Goal: Navigation & Orientation: Find specific page/section

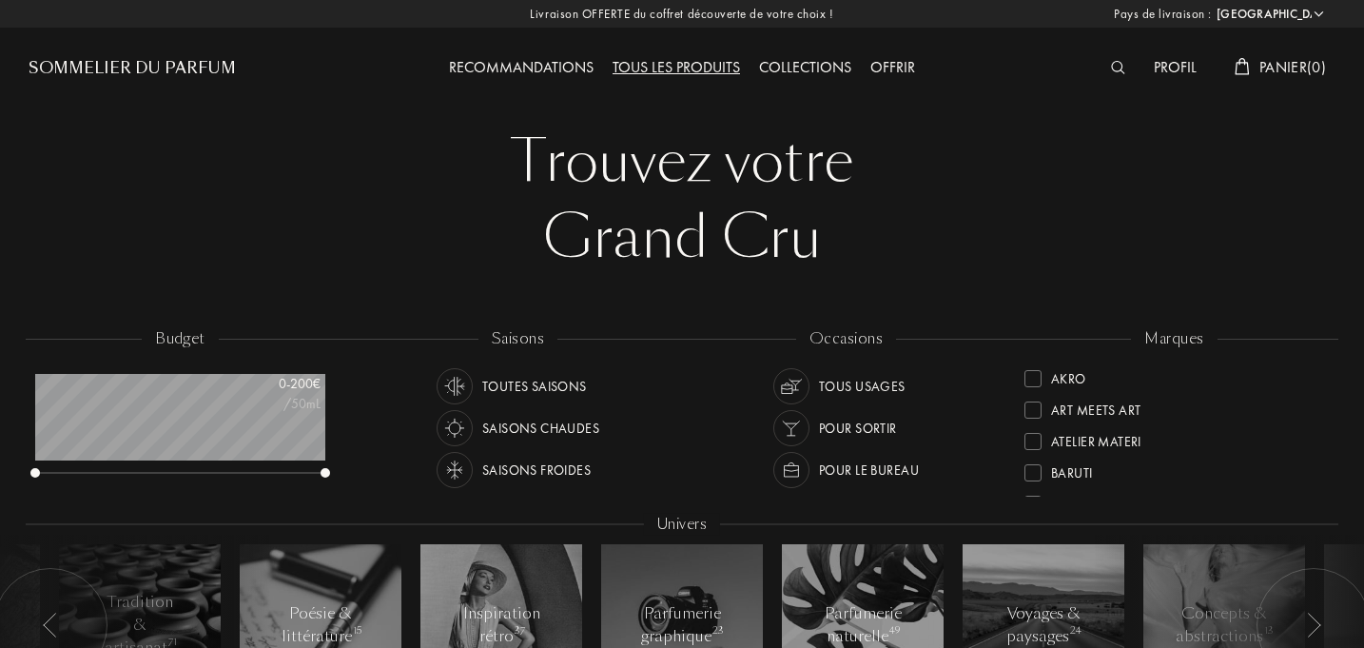
select select "FR"
click at [1038, 400] on div at bounding box center [1032, 402] width 17 height 17
click at [1036, 381] on div at bounding box center [1032, 378] width 17 height 17
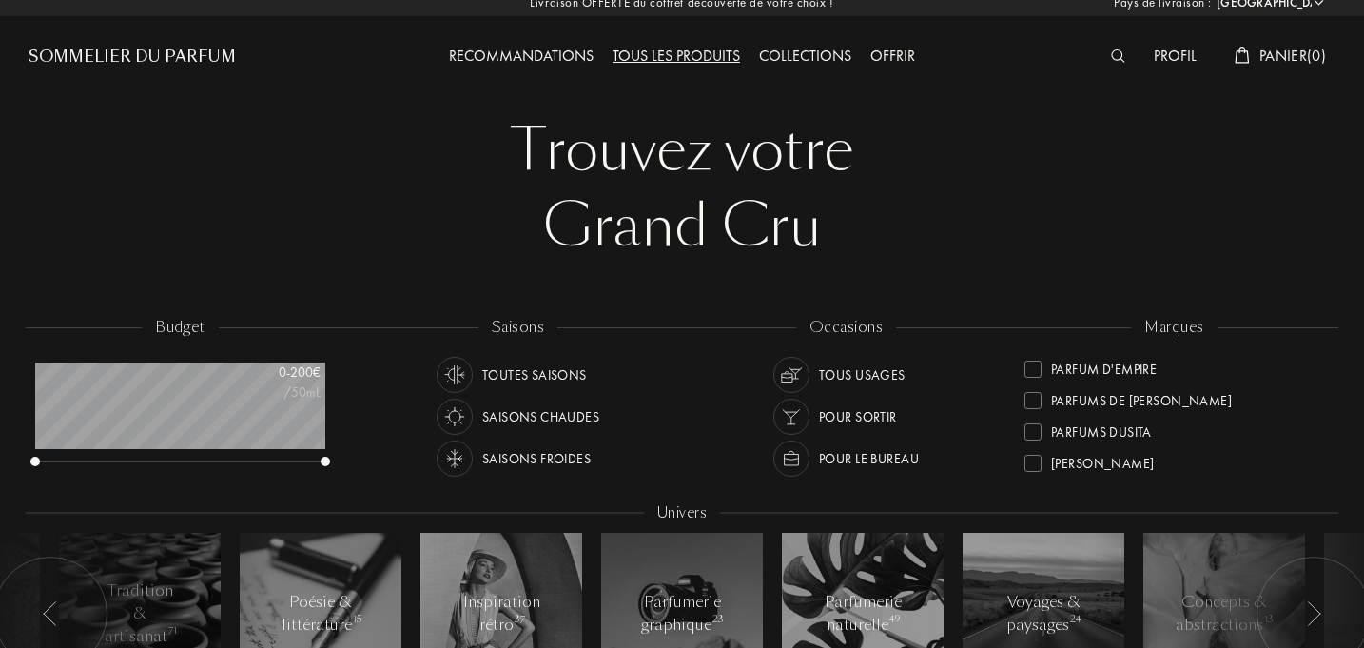
scroll to position [623, 0]
click at [1032, 469] on div at bounding box center [1032, 465] width 17 height 17
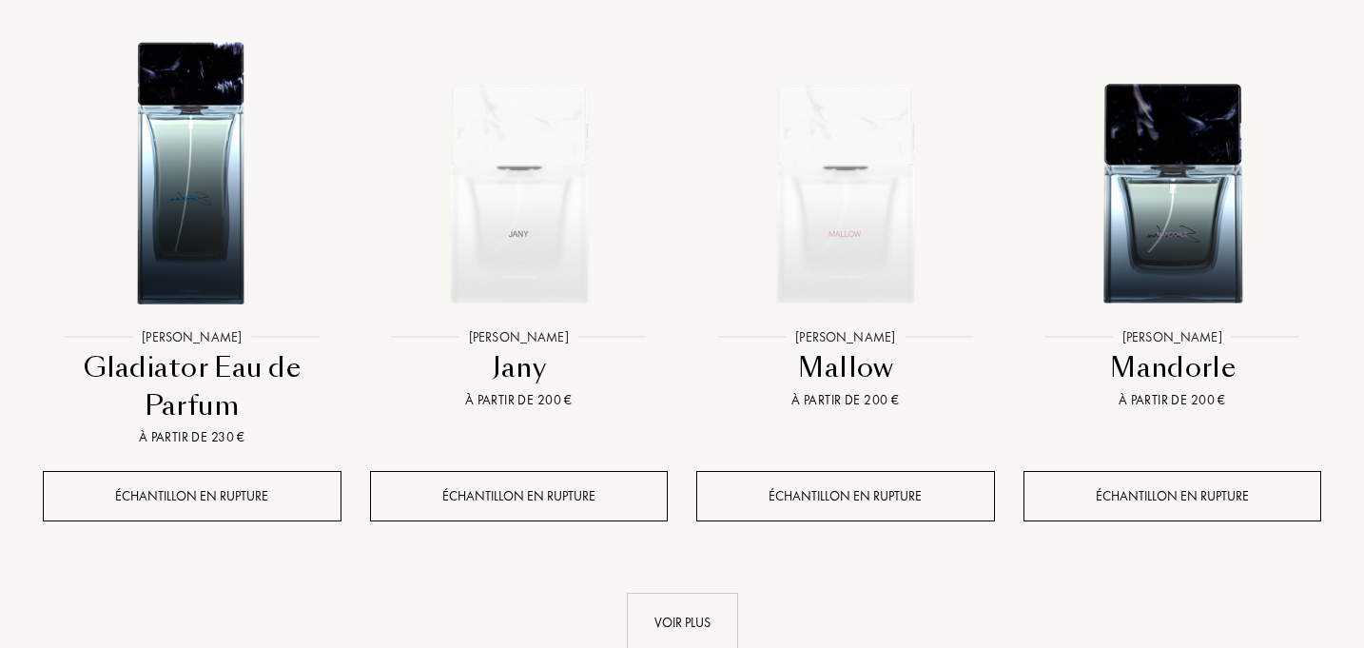
scroll to position [1960, 0]
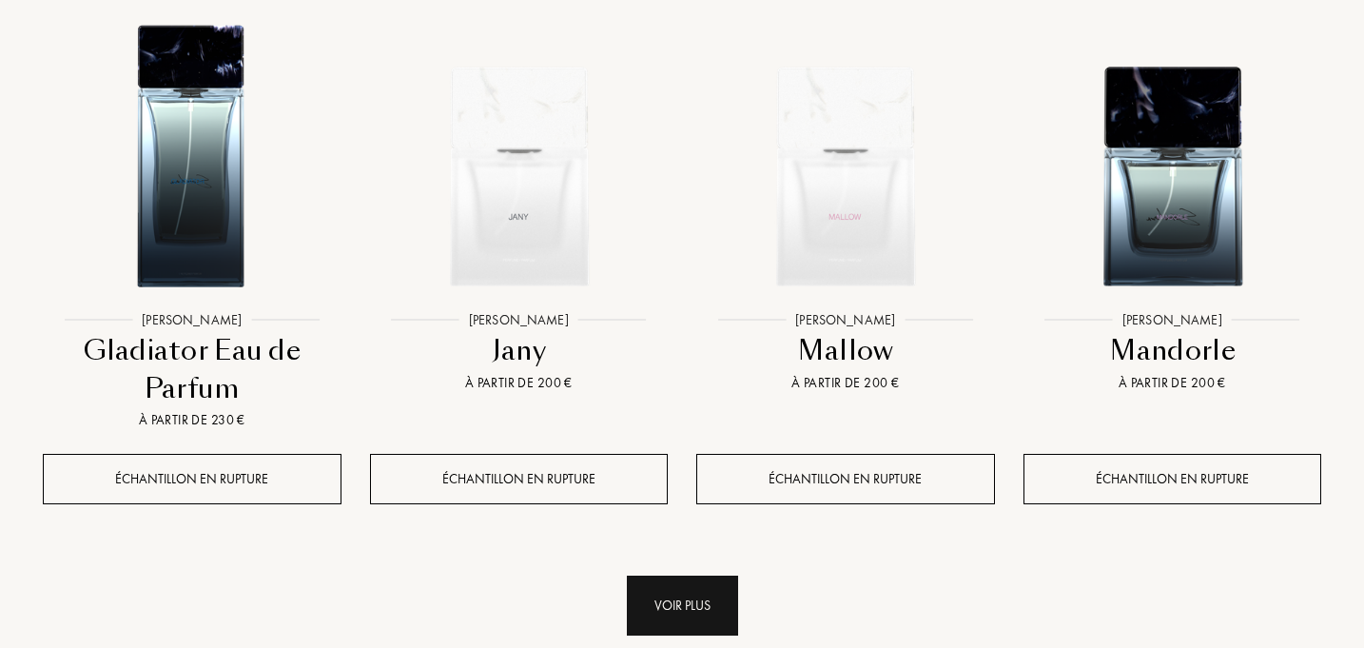
click at [695, 594] on div "Voir plus" at bounding box center [682, 605] width 111 height 60
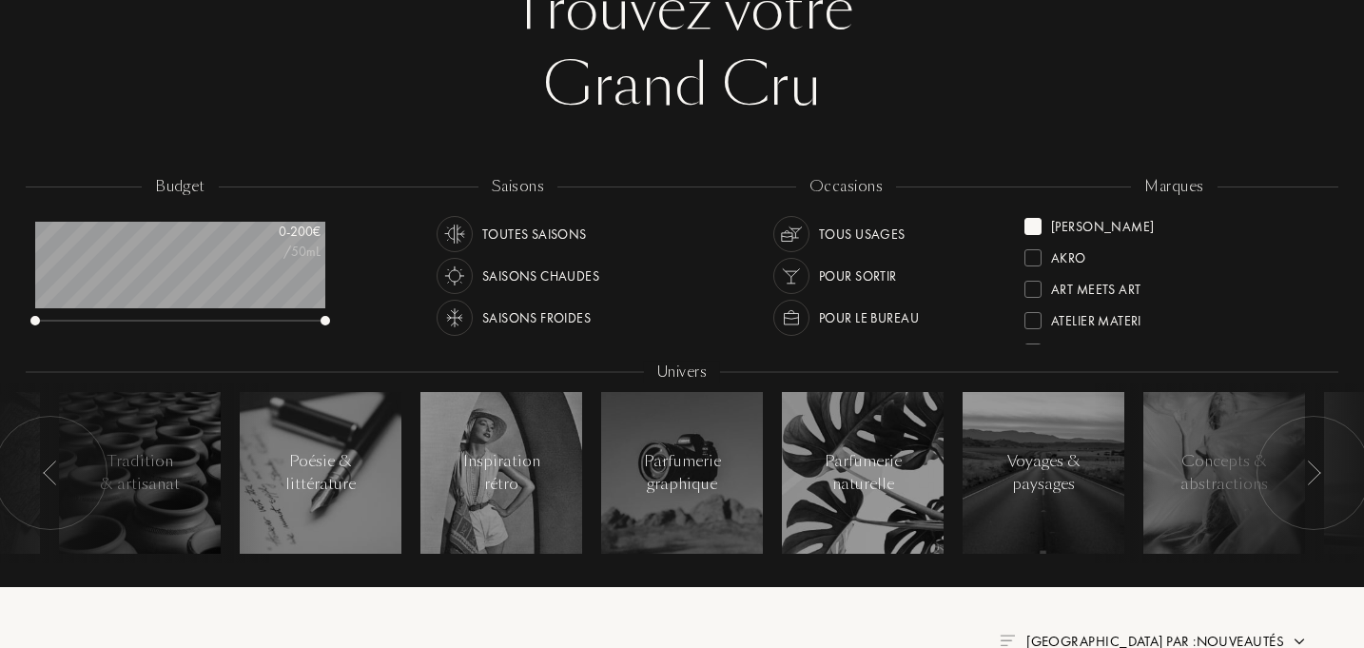
scroll to position [0, 0]
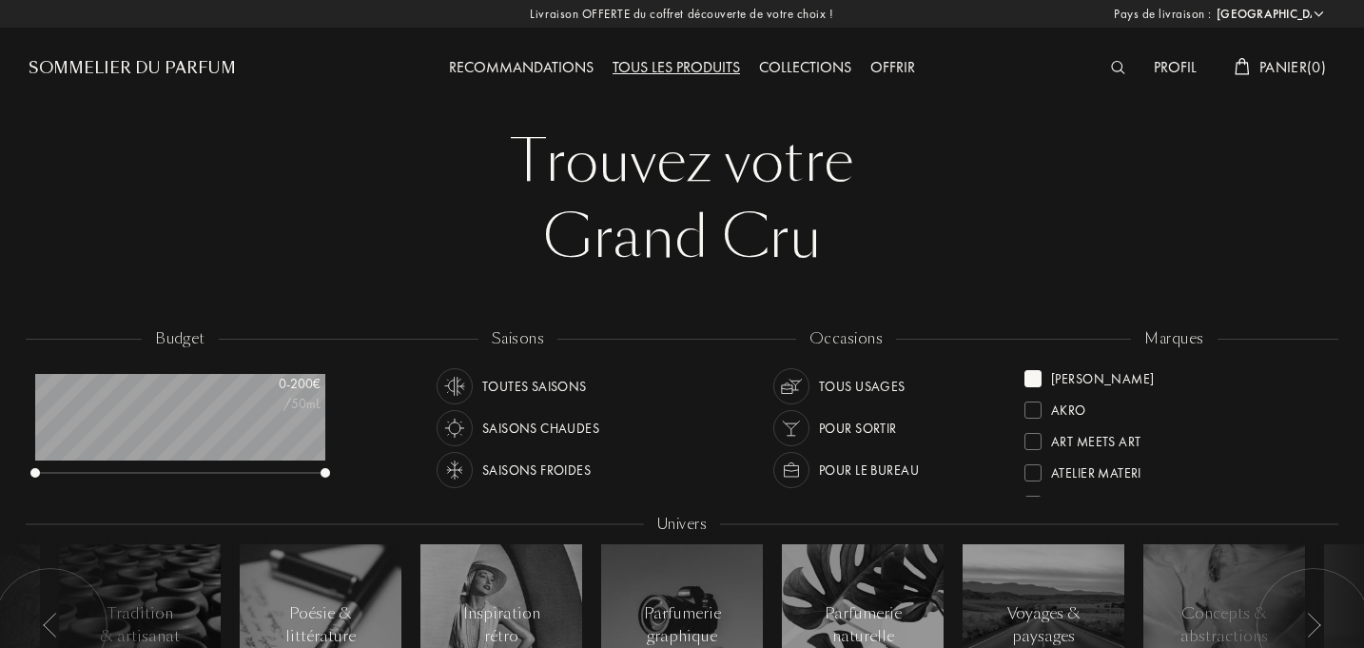
click at [1035, 379] on div at bounding box center [1032, 378] width 17 height 17
